Goal: Transaction & Acquisition: Purchase product/service

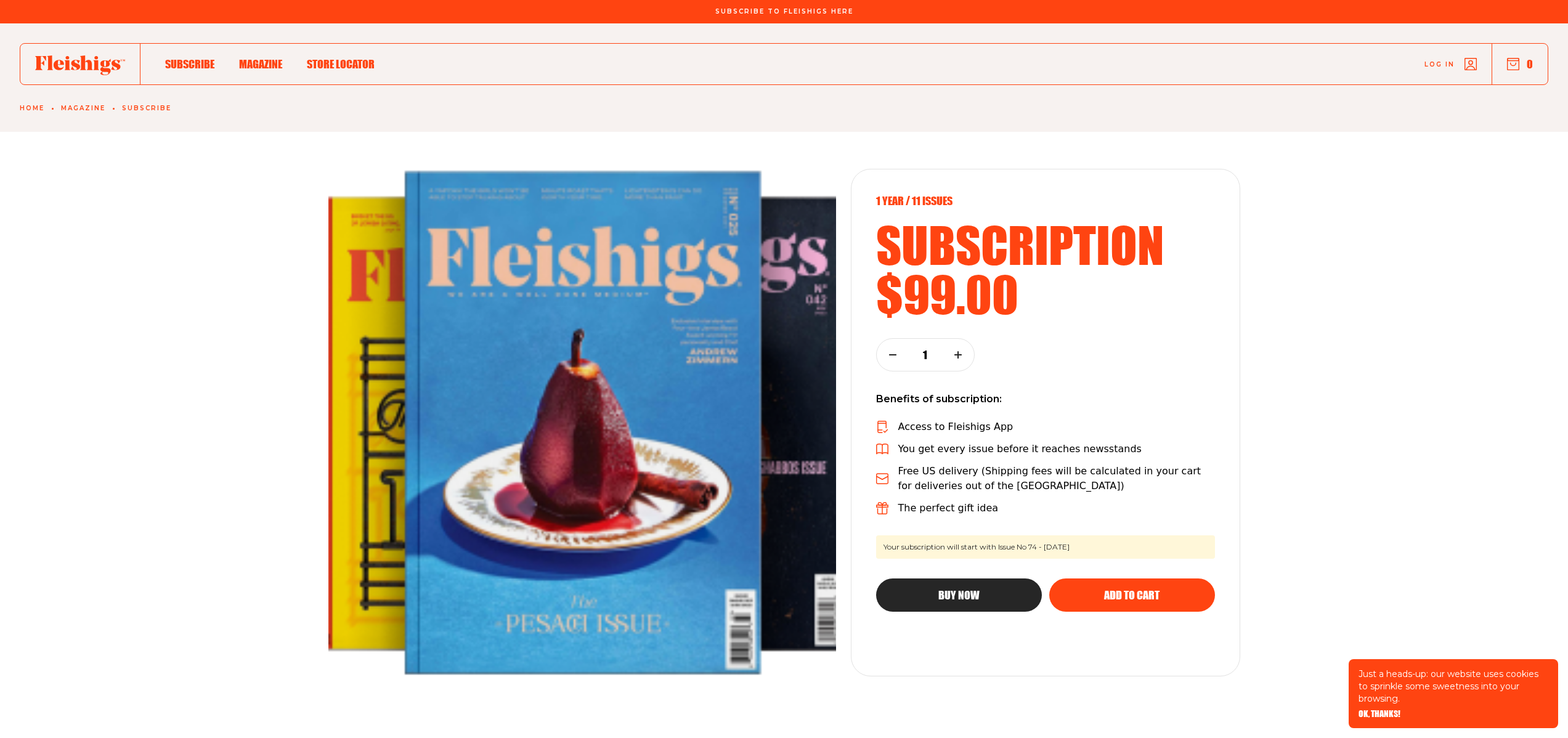
click at [92, 74] on icon at bounding box center [79, 65] width 90 height 20
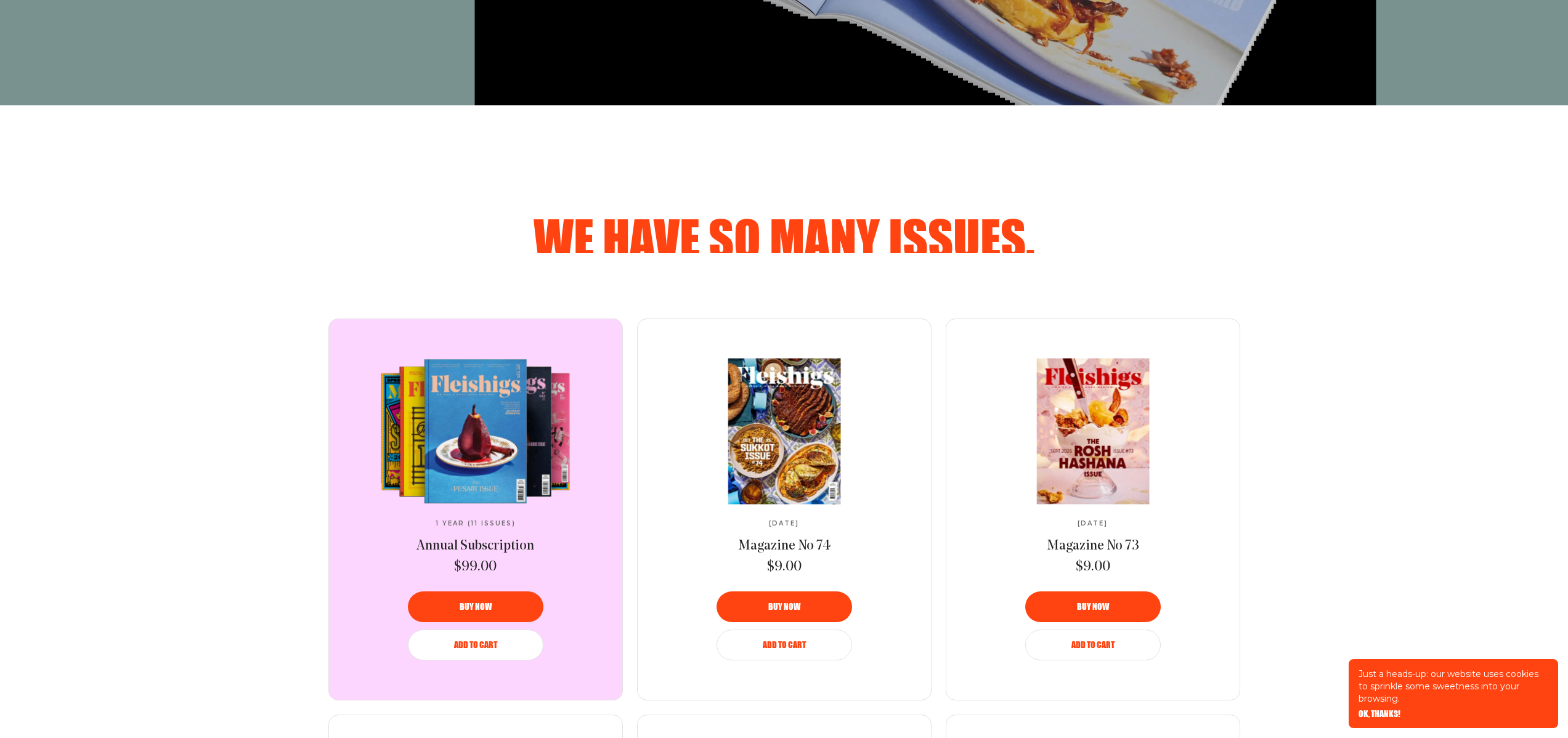
scroll to position [916, 0]
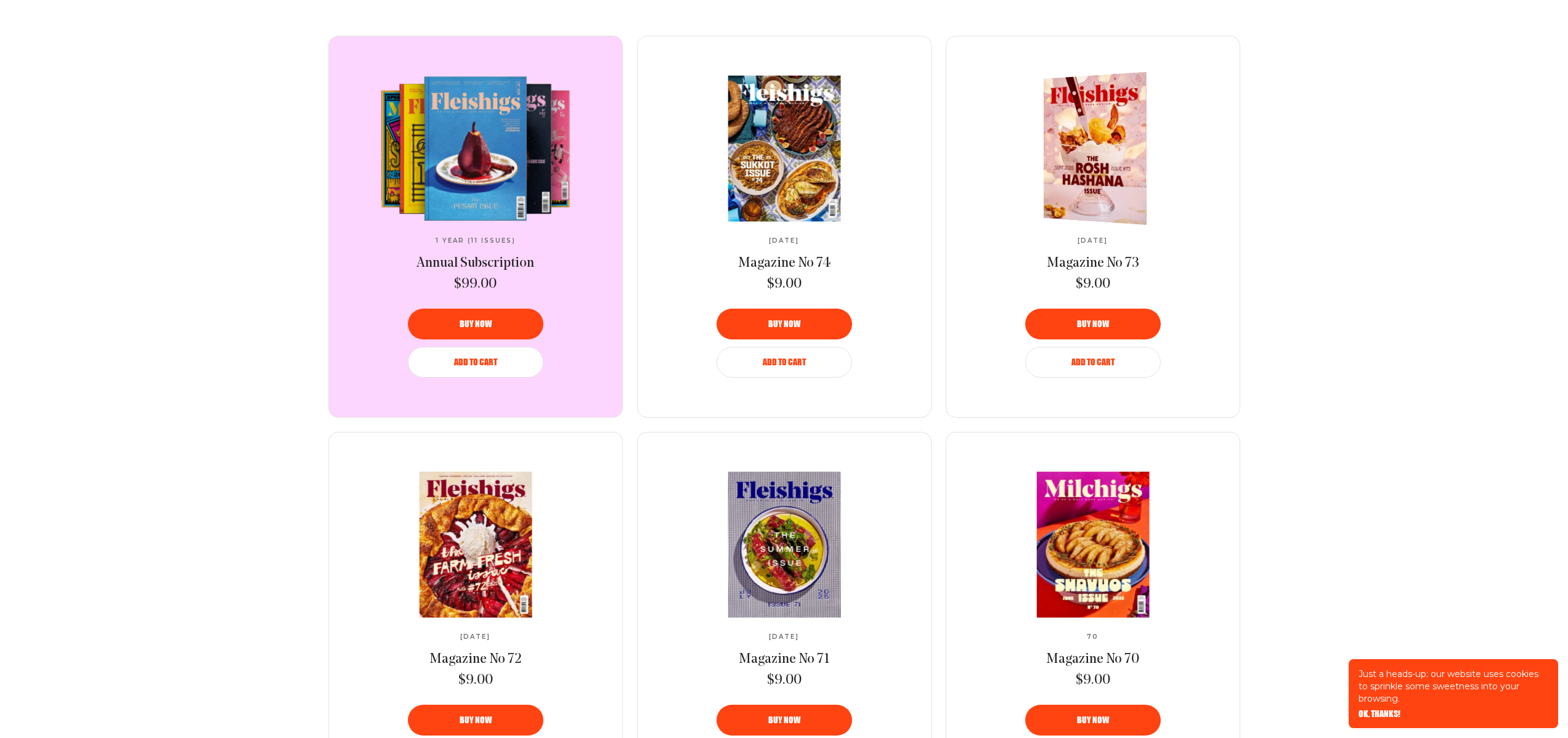
click at [1116, 321] on div "Buy now" at bounding box center [1093, 324] width 106 height 9
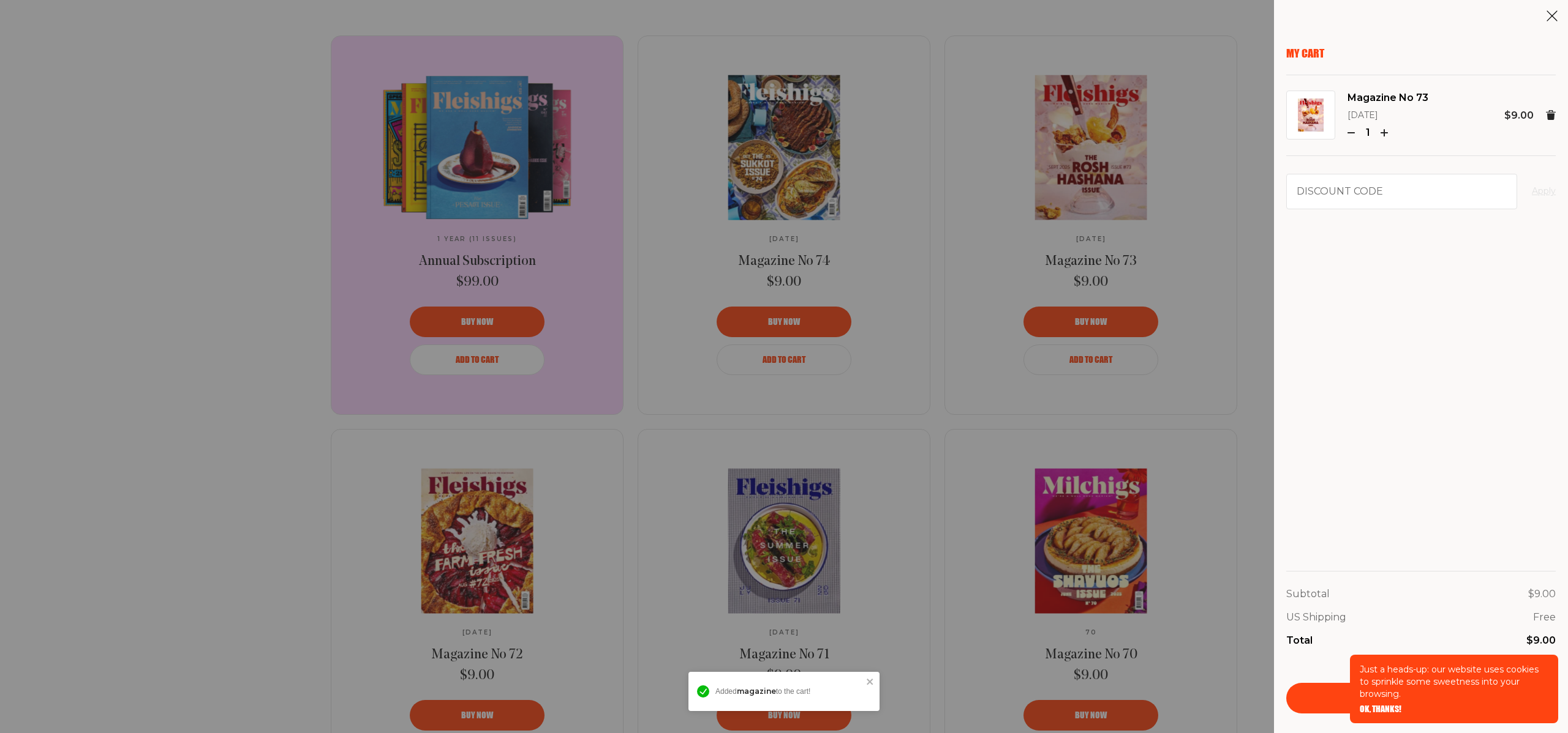
click at [1200, 318] on div "My Cart Magazine No 73 [DATE] 1 $9.00 Discount code Apply Subtotal $9.00 US Shi…" at bounding box center [784, 366] width 1568 height 733
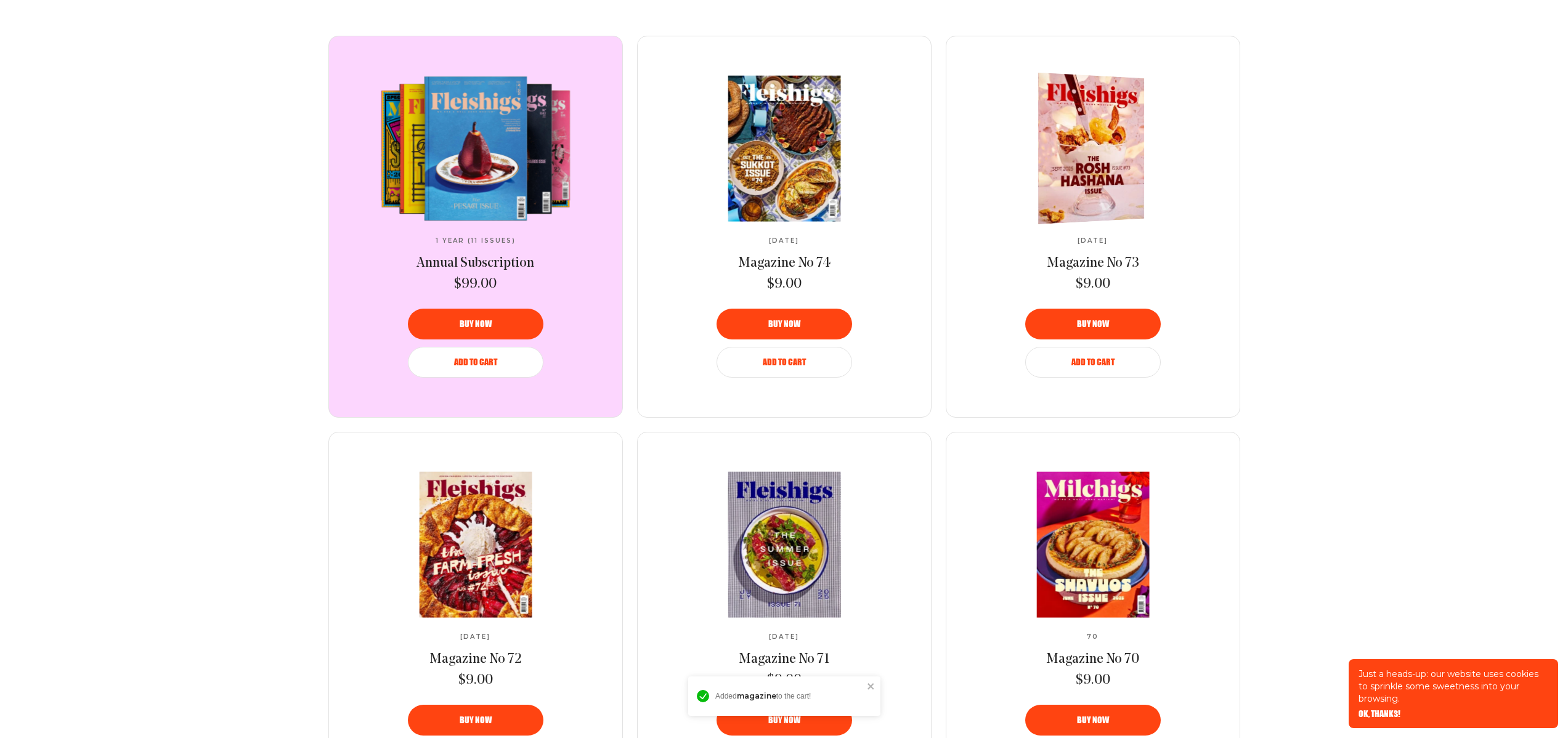
click at [1114, 368] on button "Add to Cart" at bounding box center [1093, 362] width 136 height 31
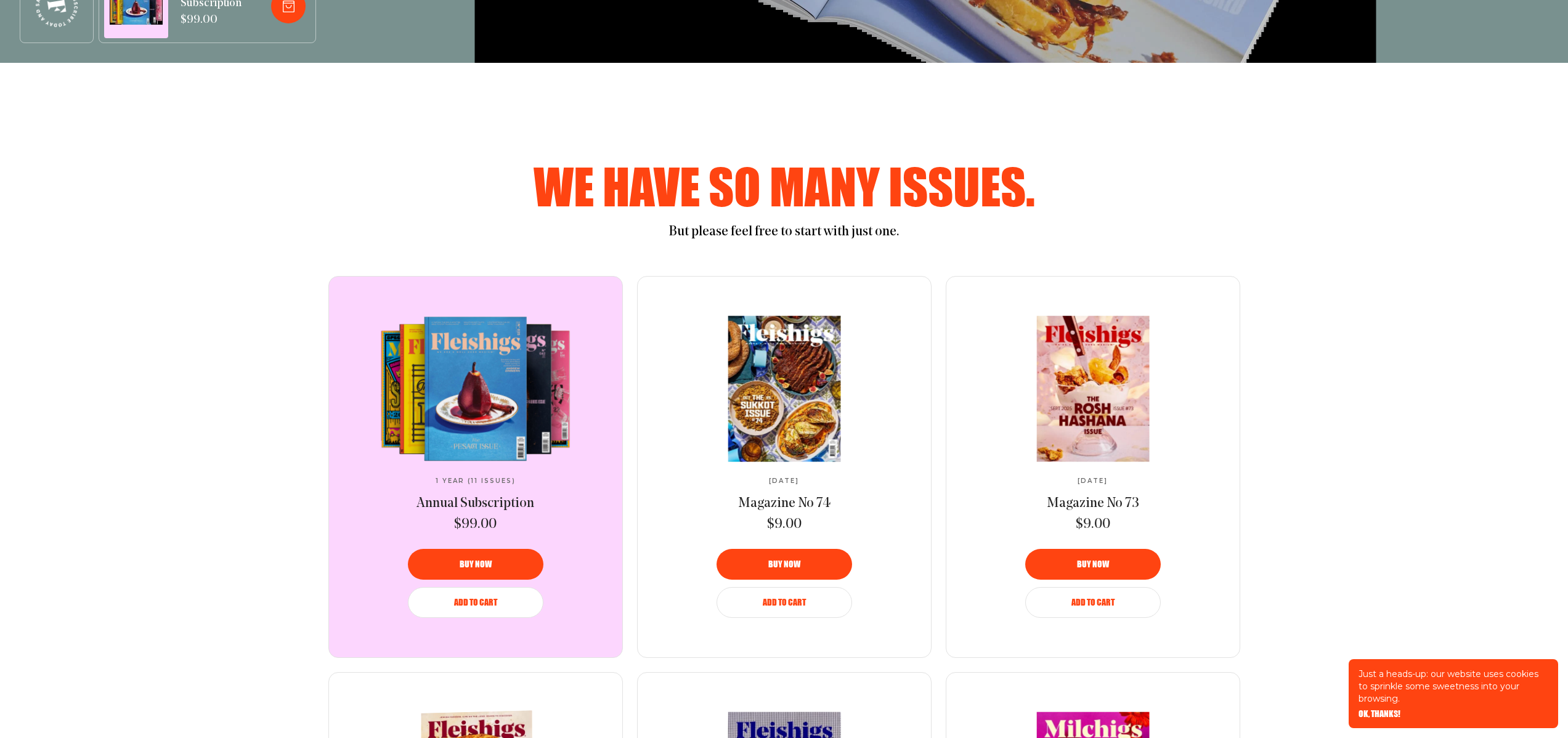
scroll to position [672, 0]
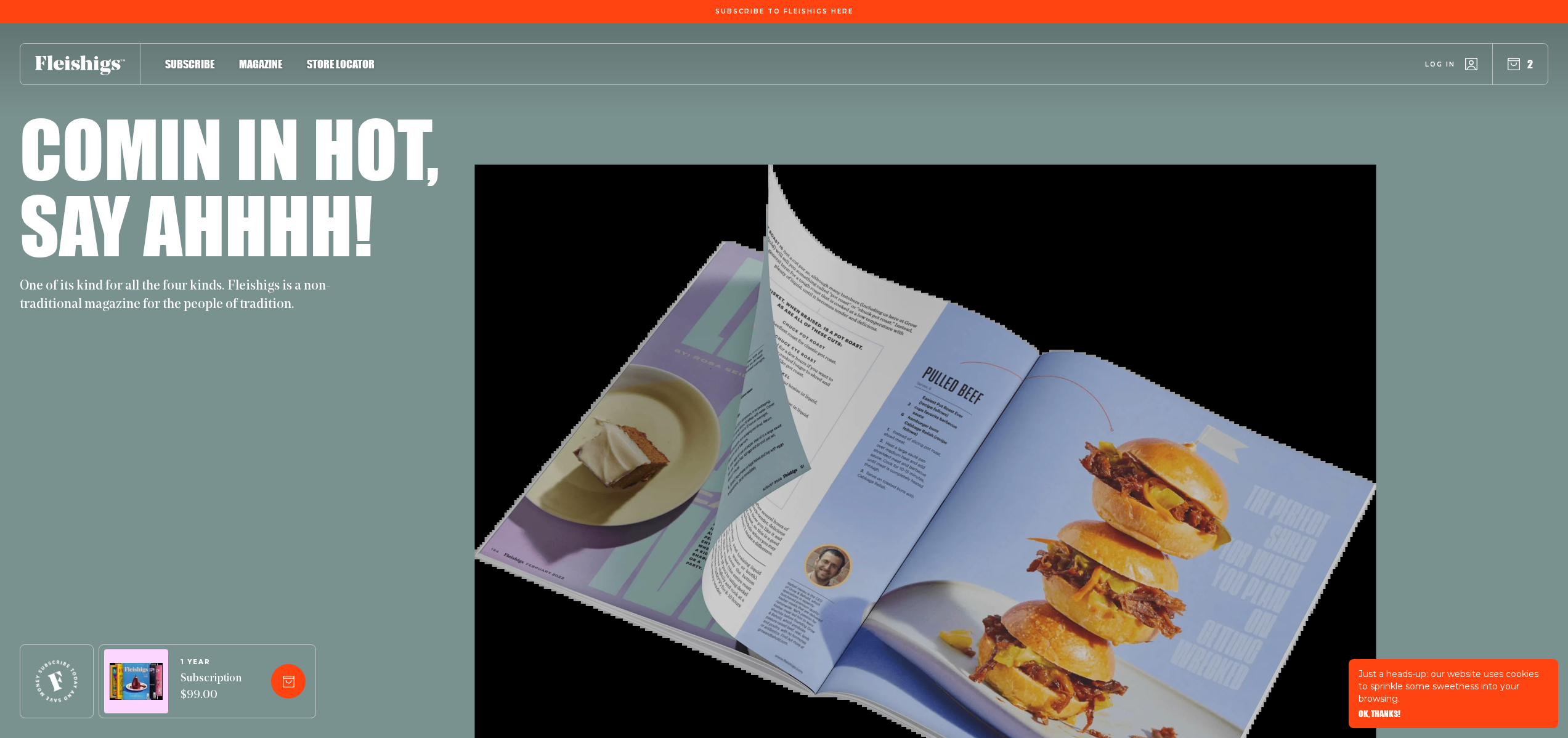
scroll to position [672, 0]
